Goal: Information Seeking & Learning: Learn about a topic

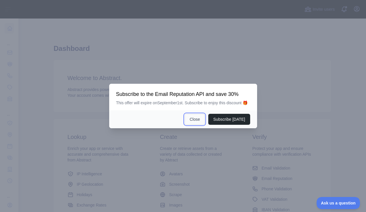
click at [195, 125] on button "Close" at bounding box center [195, 119] width 20 height 11
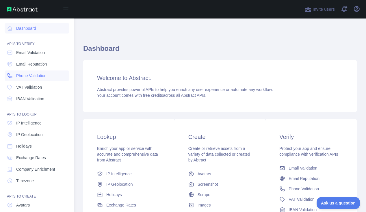
click at [24, 76] on span "Phone Validation" at bounding box center [31, 76] width 30 height 6
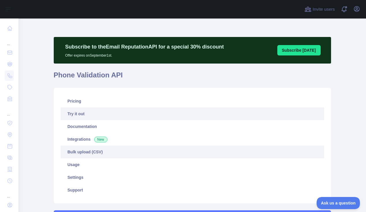
click at [94, 153] on link "Bulk upload (CSV)" at bounding box center [193, 152] width 264 height 13
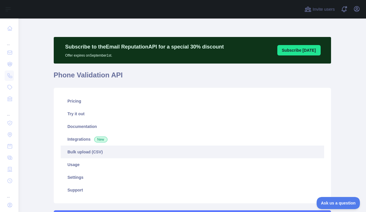
click at [89, 153] on link "Bulk upload (CSV)" at bounding box center [193, 152] width 264 height 13
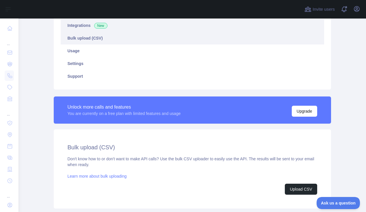
scroll to position [153, 0]
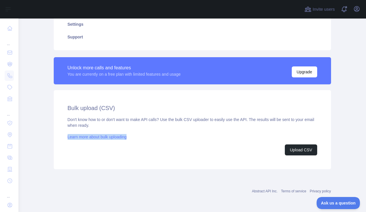
click at [244, 140] on div "Don't know how to or don't want to make API calls? Use the bulk CSV uploader to…" at bounding box center [193, 136] width 250 height 39
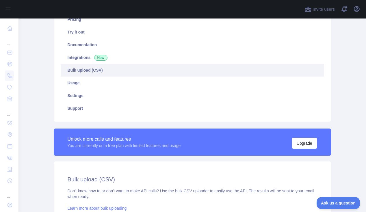
scroll to position [77, 0]
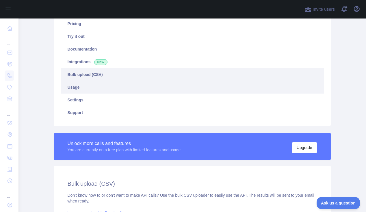
click at [77, 88] on link "Usage" at bounding box center [193, 87] width 264 height 13
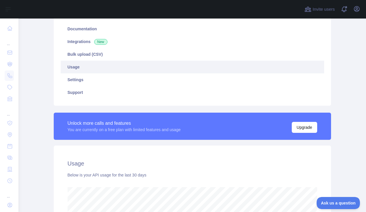
scroll to position [96, 0]
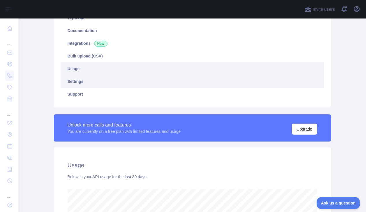
click at [80, 81] on link "Settings" at bounding box center [193, 81] width 264 height 13
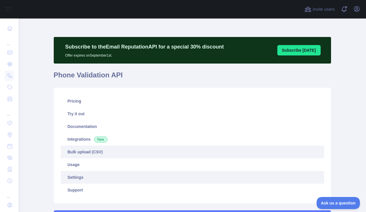
click at [90, 151] on link "Bulk upload (CSV)" at bounding box center [193, 152] width 264 height 13
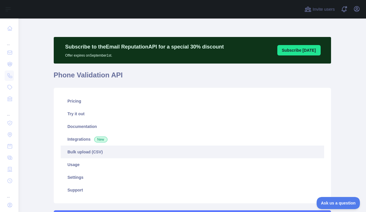
click at [91, 152] on link "Bulk upload (CSV)" at bounding box center [193, 152] width 264 height 13
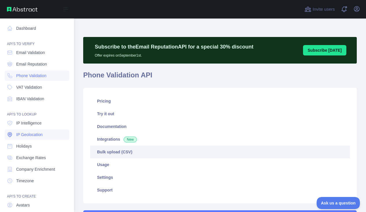
click at [29, 135] on span "IP Geolocation" at bounding box center [29, 135] width 27 height 6
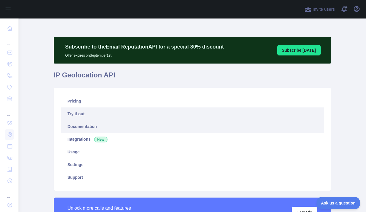
click at [82, 127] on link "Documentation" at bounding box center [193, 126] width 264 height 13
